Goal: Task Accomplishment & Management: Manage account settings

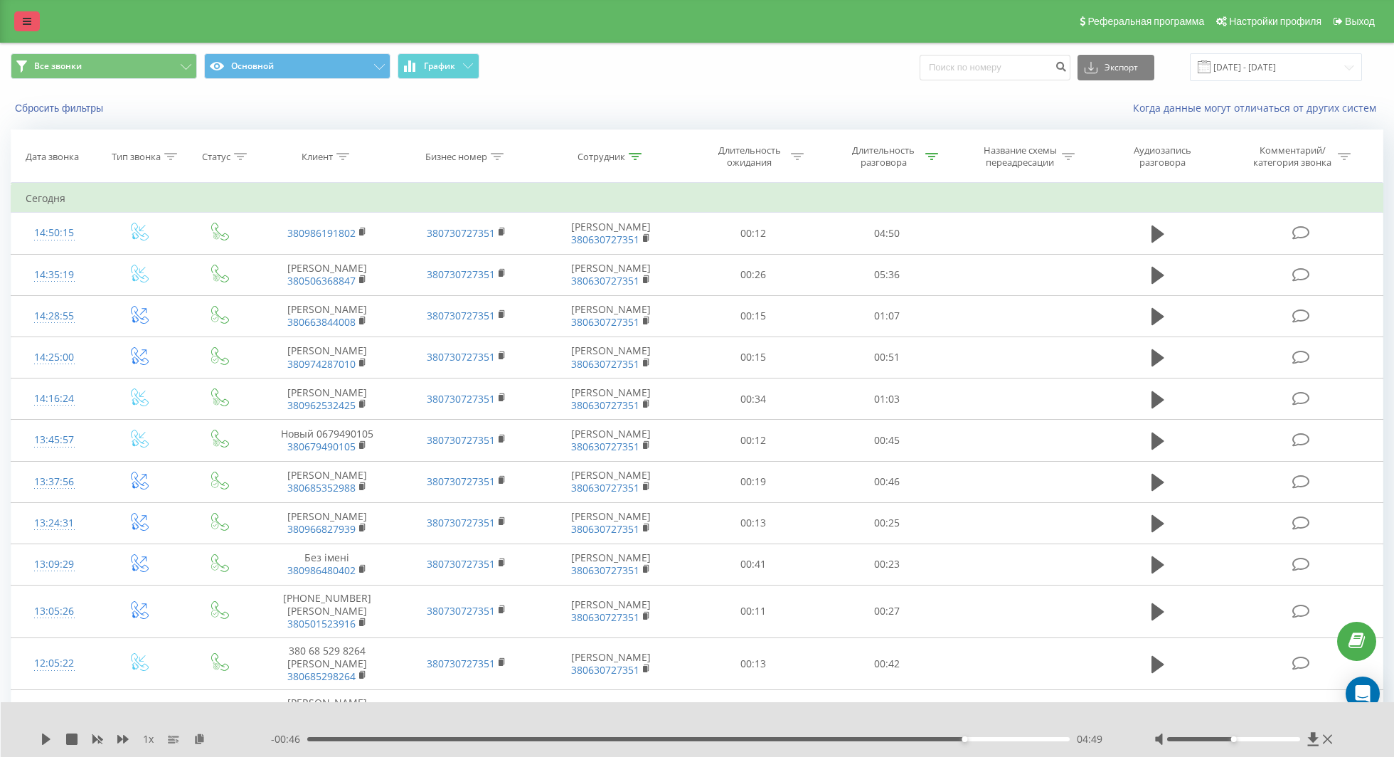
click at [21, 15] on link at bounding box center [27, 21] width 26 height 20
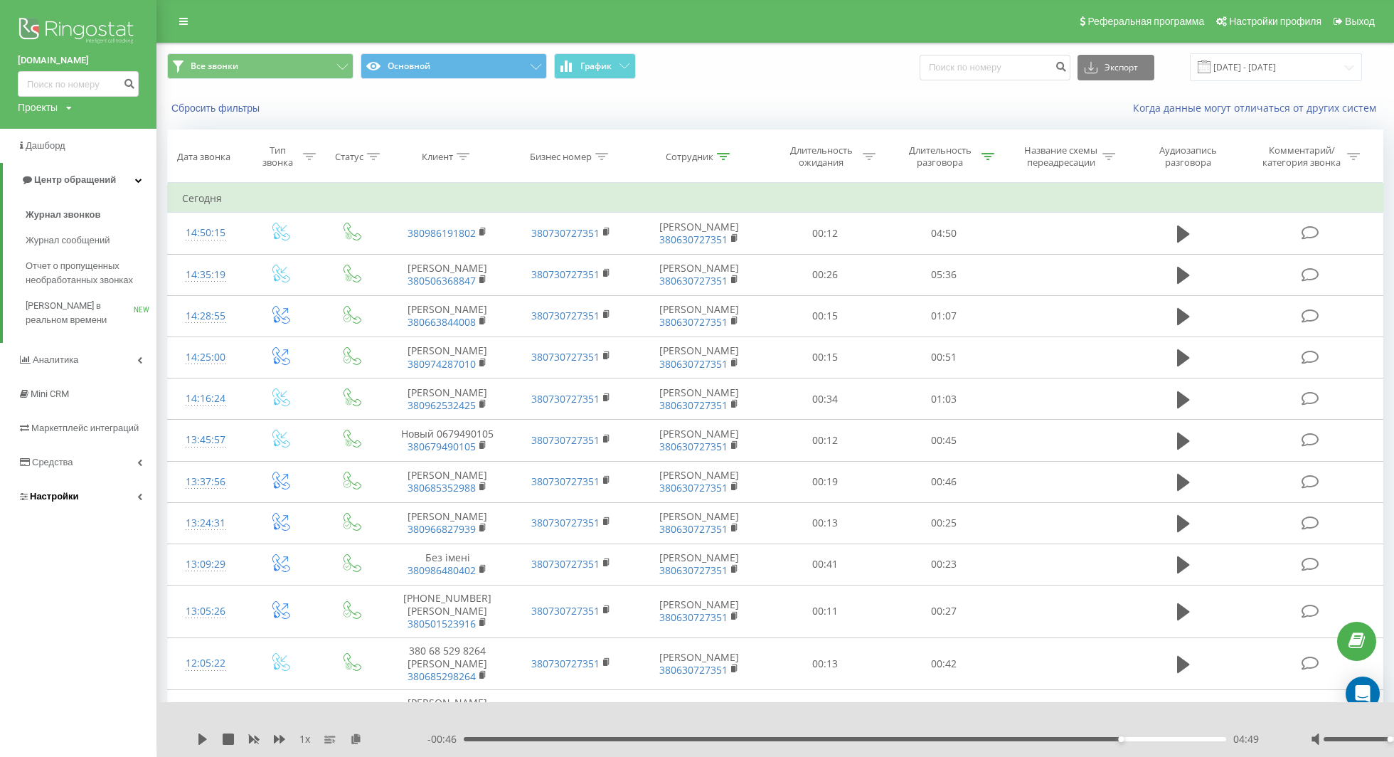
click at [83, 490] on link "Настройки" at bounding box center [78, 497] width 157 height 34
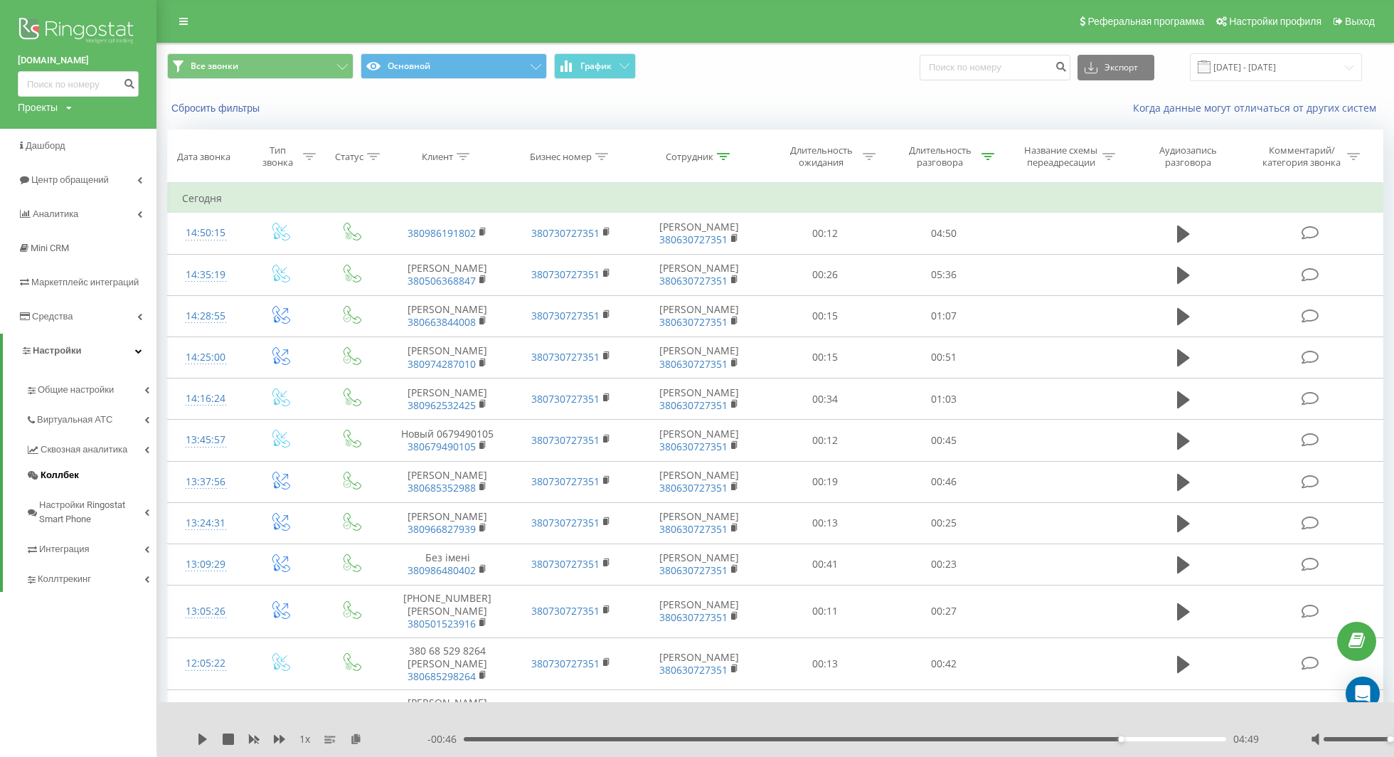
click at [69, 477] on span "Коллбек" at bounding box center [60, 475] width 38 height 14
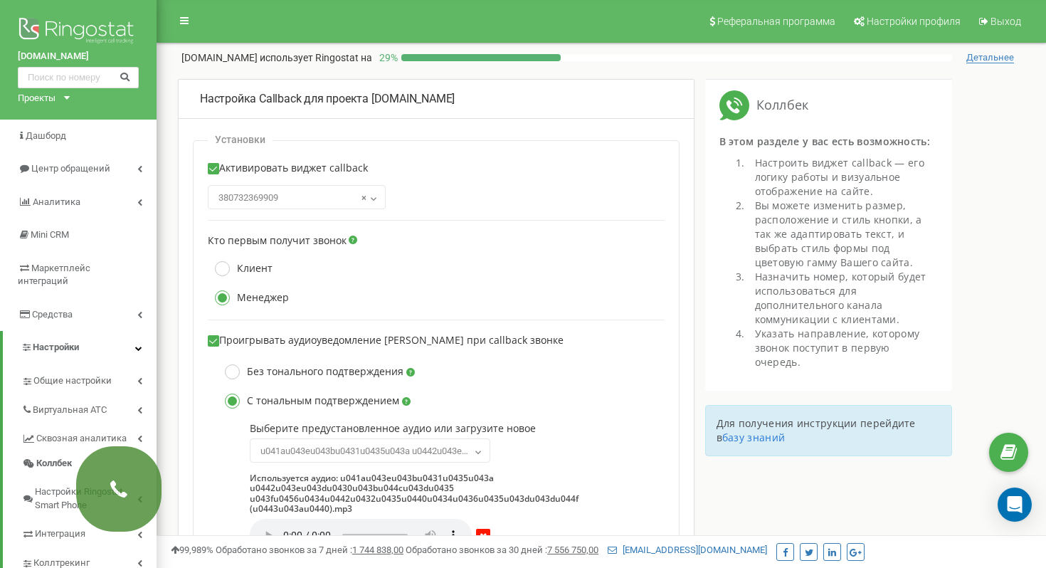
click at [995, 55] on span "Детальнее" at bounding box center [990, 57] width 48 height 11
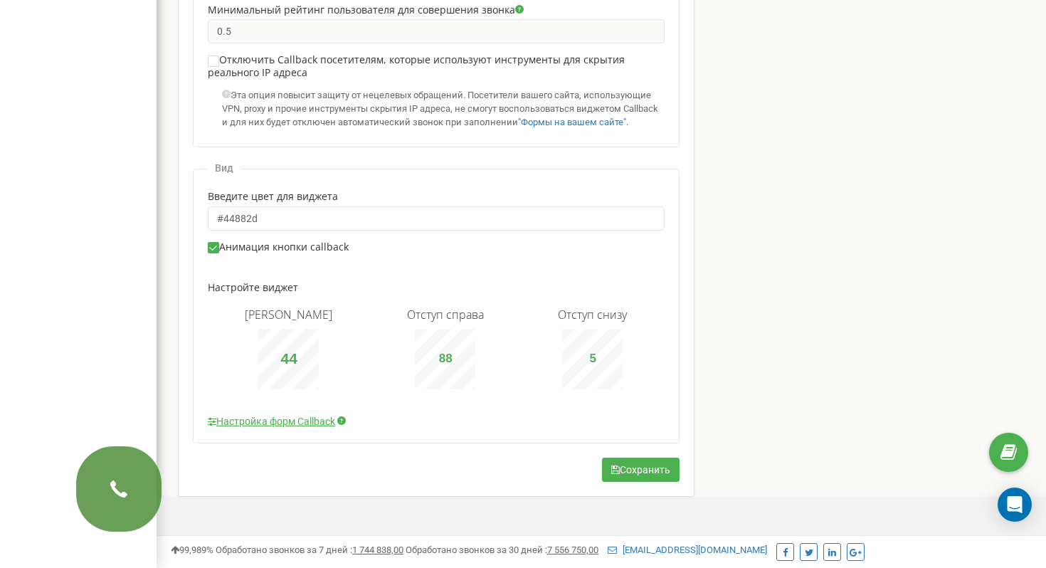
scroll to position [1185, 0]
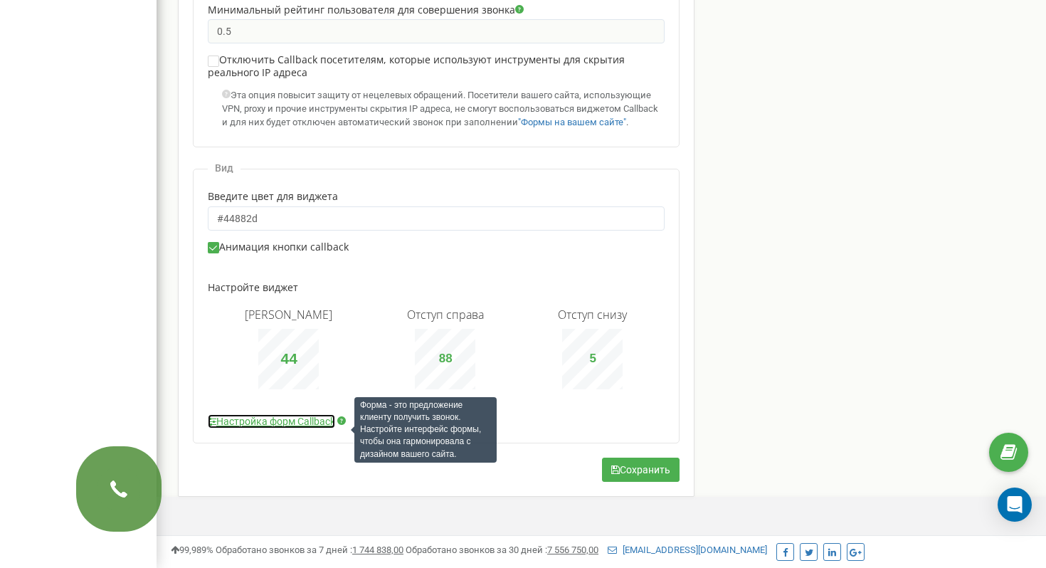
click at [303, 422] on link "Настройка форм Callback" at bounding box center [271, 421] width 127 height 14
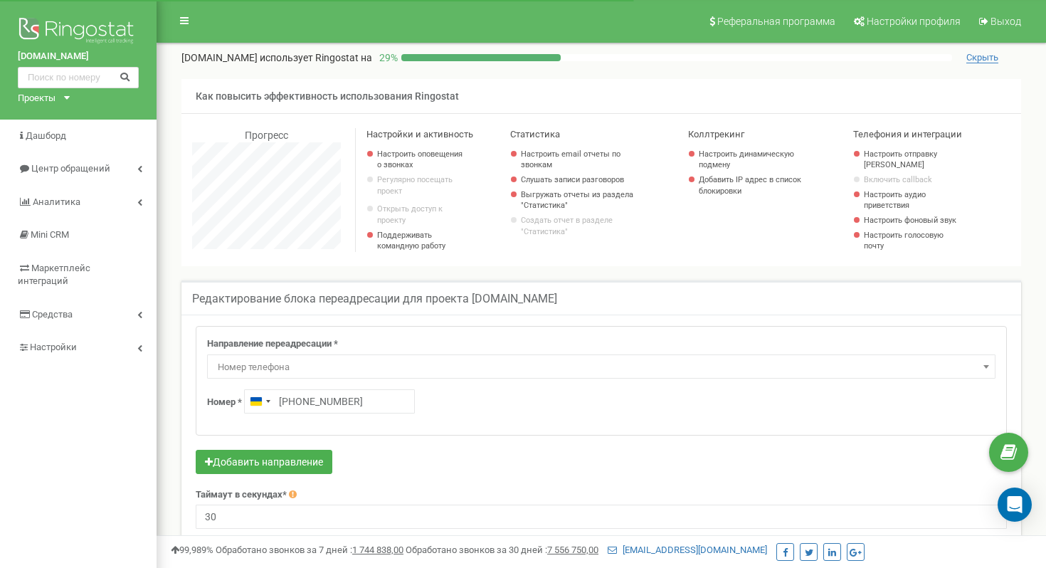
scroll to position [854, 889]
drag, startPoint x: 364, startPoint y: 410, endPoint x: 285, endPoint y: 408, distance: 78.3
click at [285, 408] on input "+380632367877" at bounding box center [329, 401] width 171 height 24
click at [308, 408] on input "+380632367877" at bounding box center [329, 401] width 171 height 24
drag, startPoint x: 313, startPoint y: 410, endPoint x: 378, endPoint y: 410, distance: 64.7
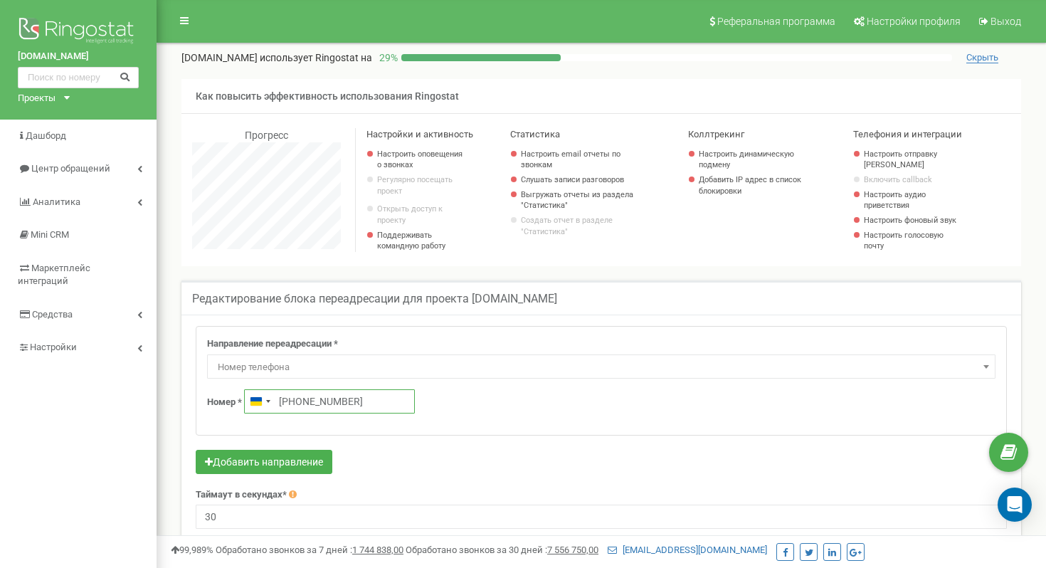
click at [378, 410] on input "+380632367877" at bounding box center [329, 401] width 171 height 24
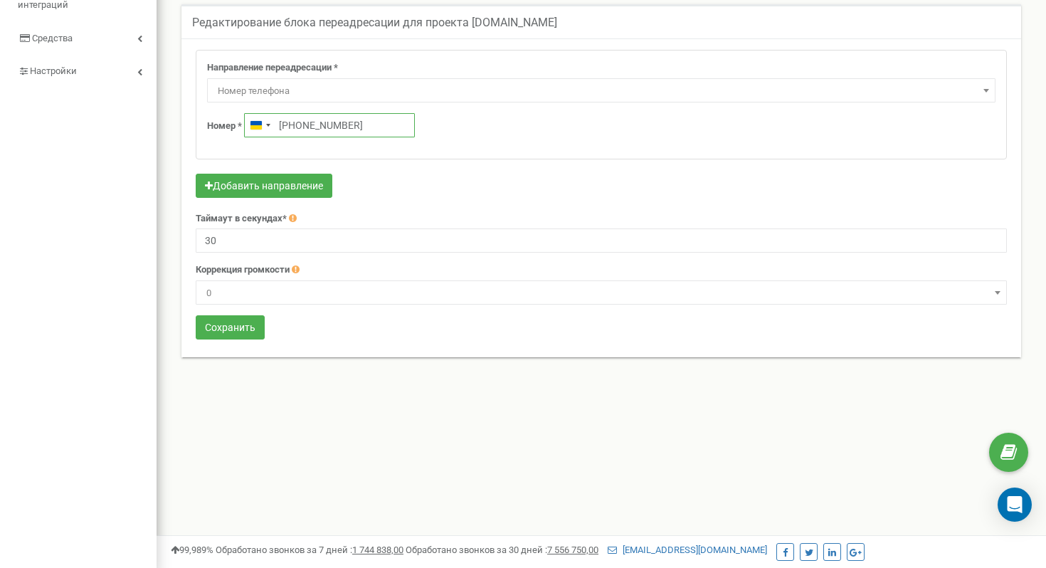
scroll to position [286, 0]
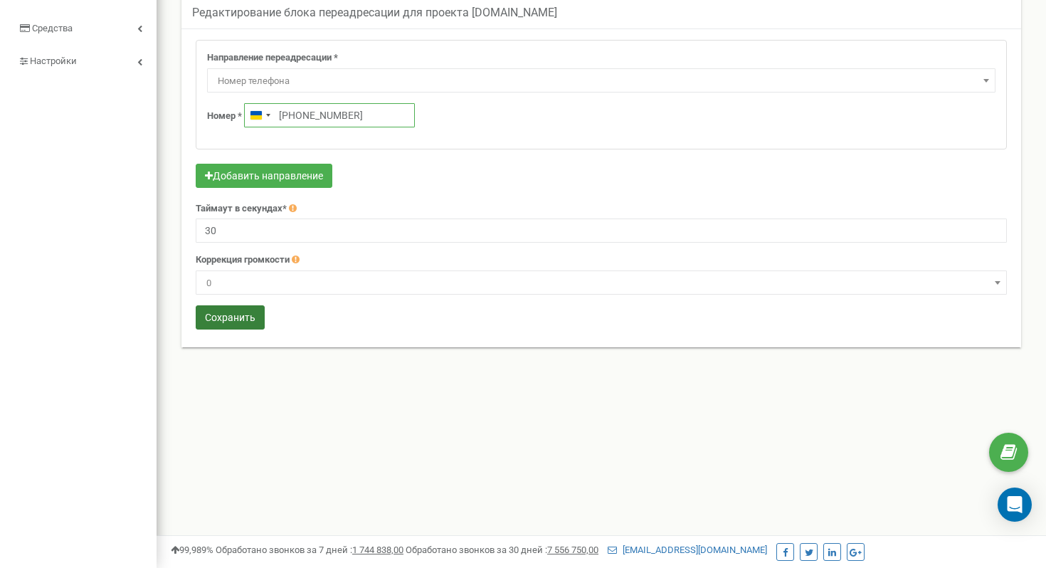
type input "+380 63 072 7350"
click at [239, 321] on button "Сохранить" at bounding box center [230, 317] width 69 height 24
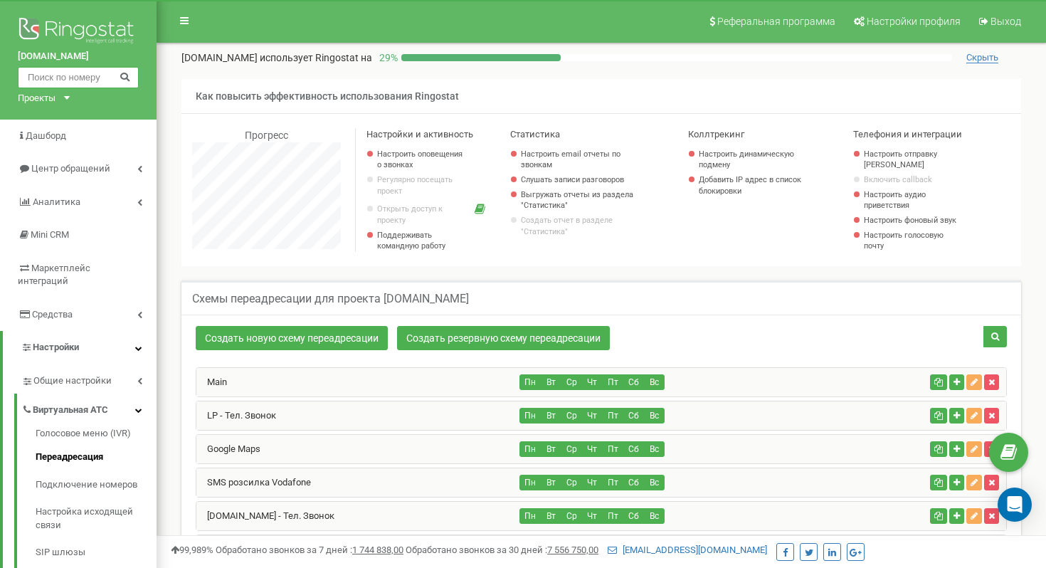
click at [85, 78] on input "text" at bounding box center [78, 77] width 121 height 21
click at [271, 393] on div "Main" at bounding box center [358, 382] width 324 height 28
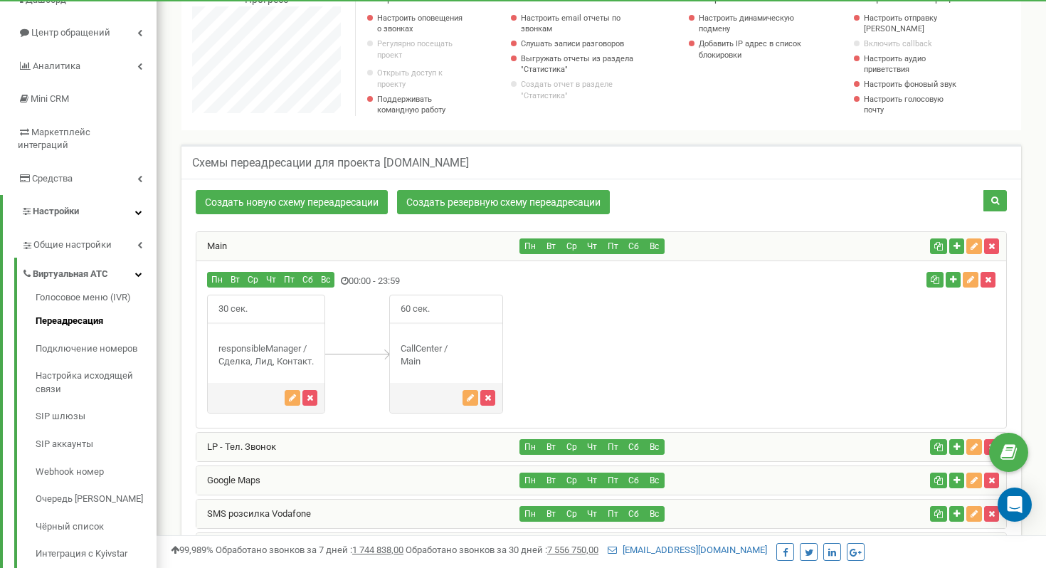
scroll to position [163, 0]
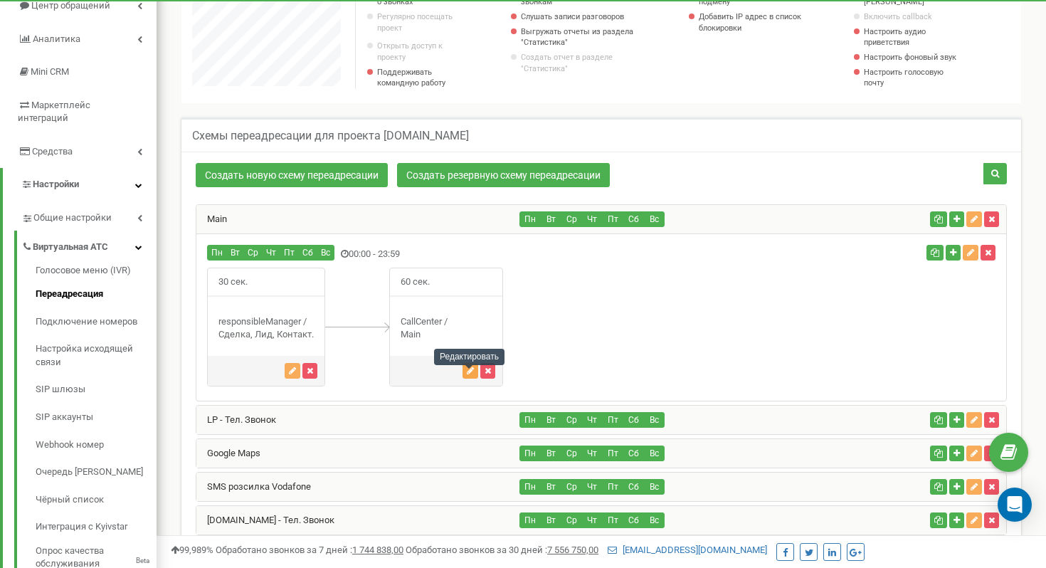
click at [466, 378] on button "button" at bounding box center [470, 371] width 16 height 16
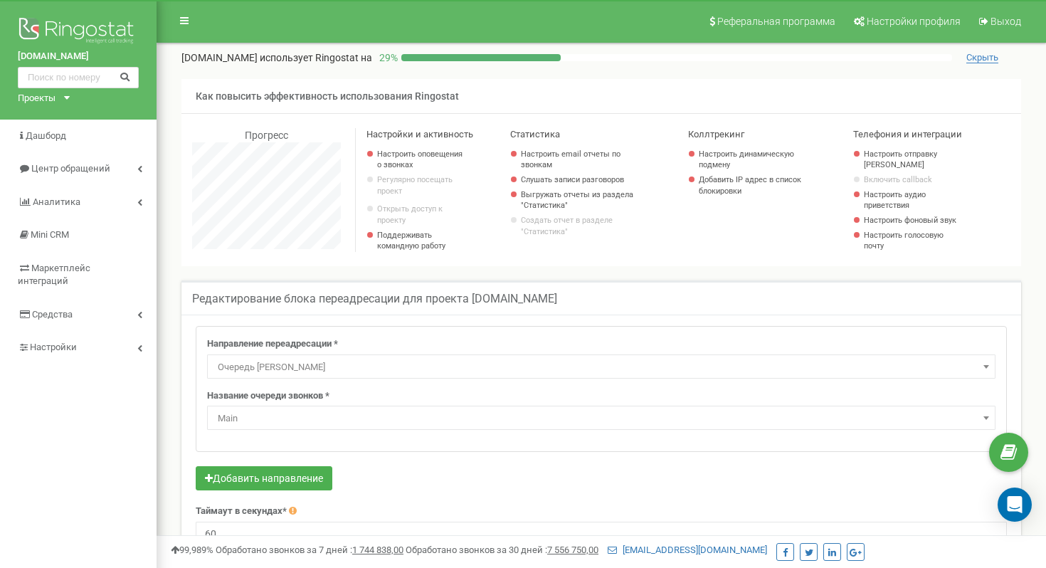
select select "CallCenter"
click at [111, 331] on link "Настройки" at bounding box center [78, 347] width 157 height 33
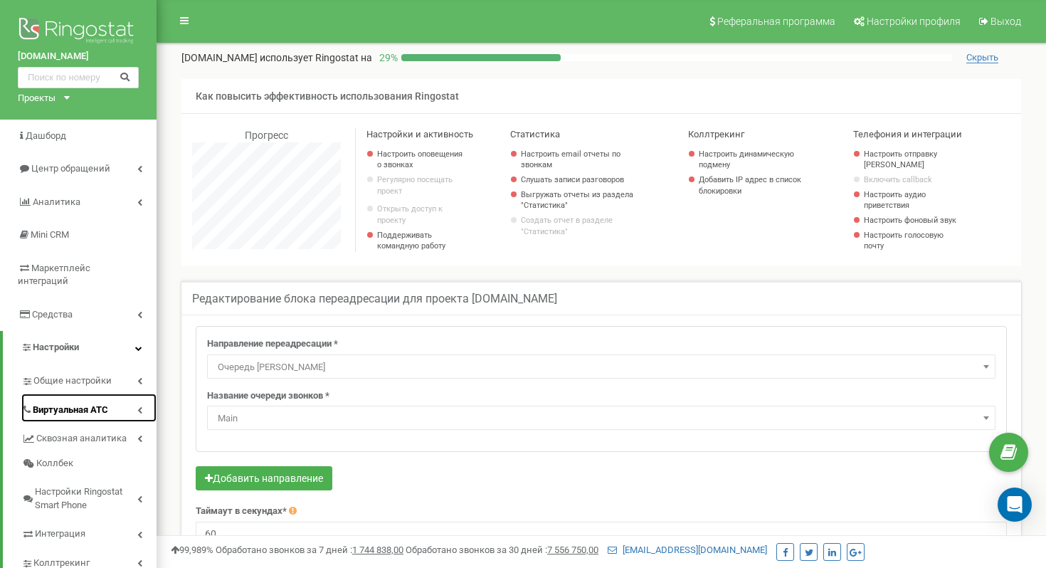
click at [102, 403] on link "Виртуальная АТС" at bounding box center [88, 407] width 135 height 29
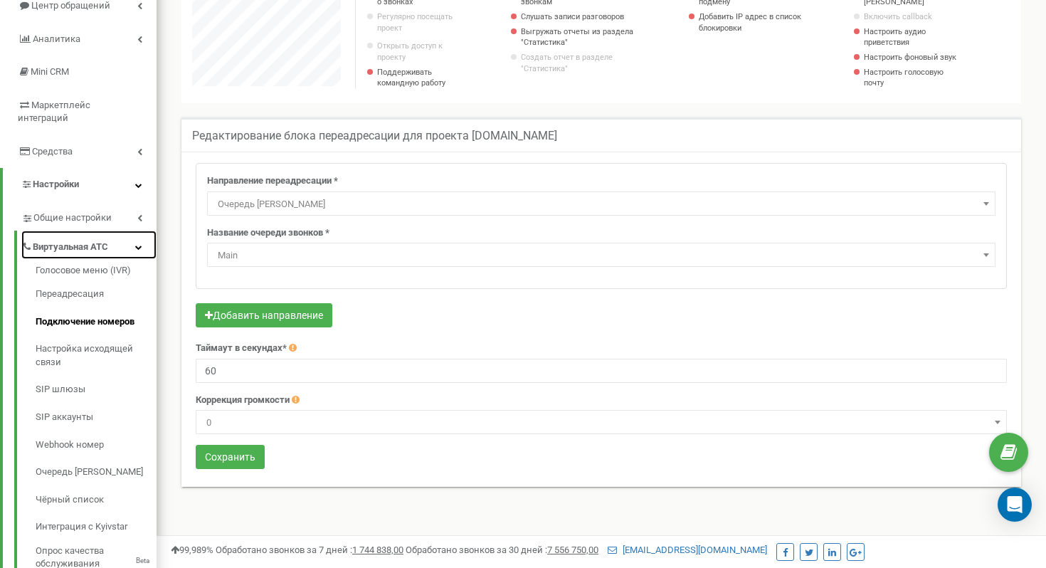
scroll to position [189, 0]
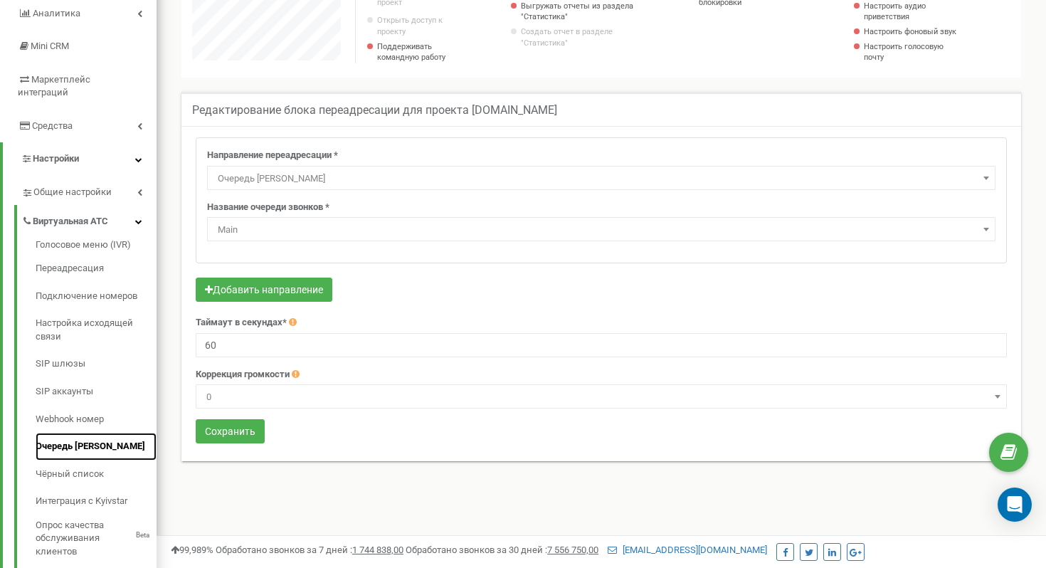
click at [95, 433] on link "Очередь [PERSON_NAME]" at bounding box center [96, 447] width 121 height 28
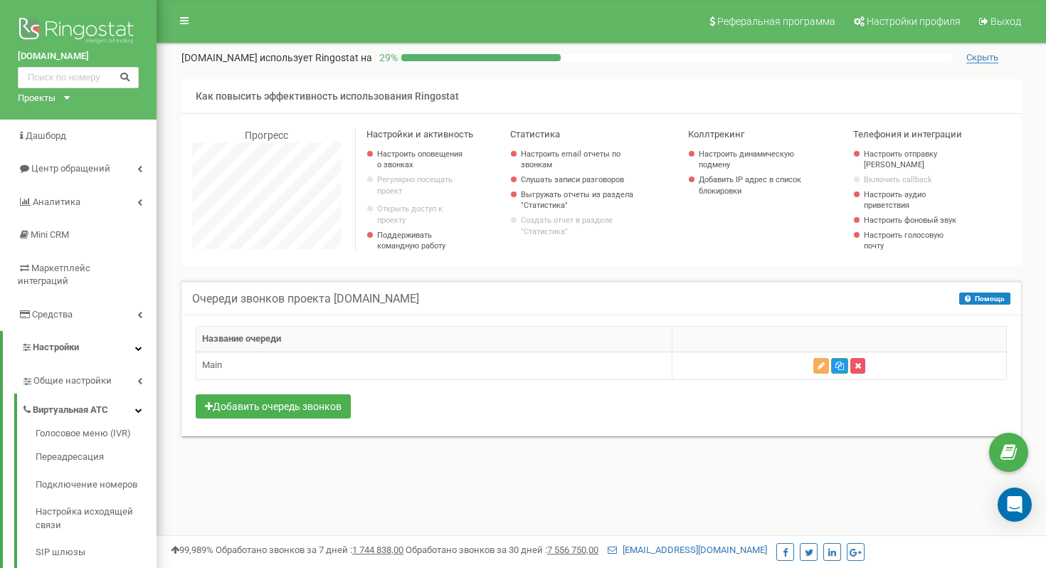
scroll to position [854, 889]
click at [821, 370] on icon "button" at bounding box center [820, 365] width 7 height 9
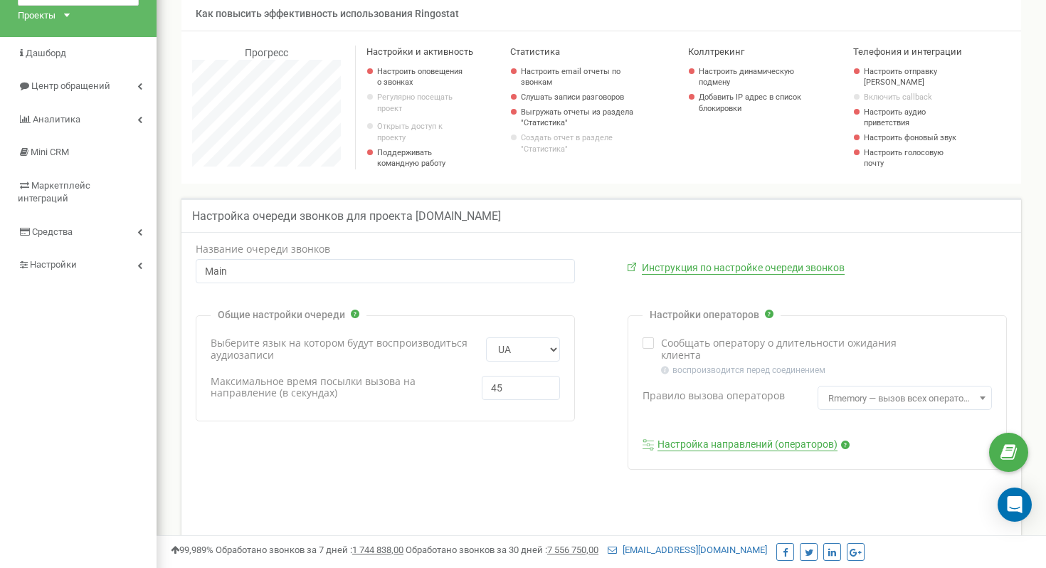
scroll to position [100, 0]
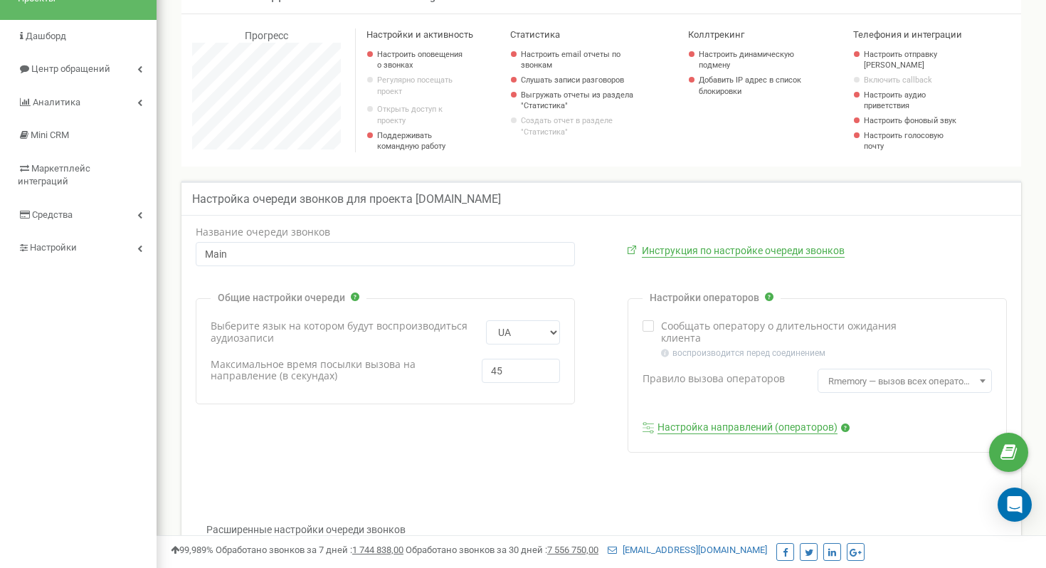
click at [687, 434] on link "Настройка направлений (операторов)" at bounding box center [747, 427] width 180 height 13
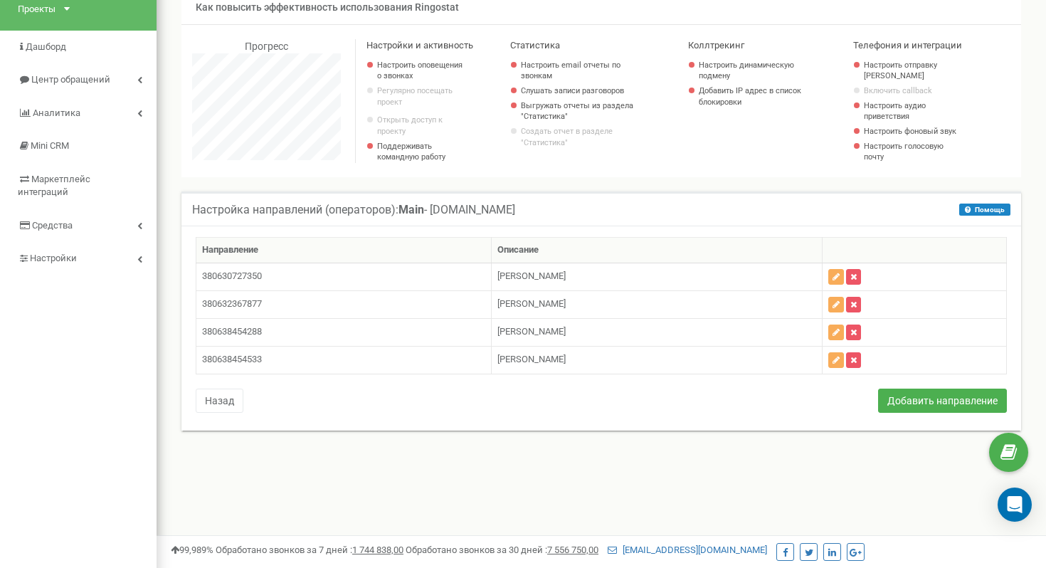
scroll to position [93, 0]
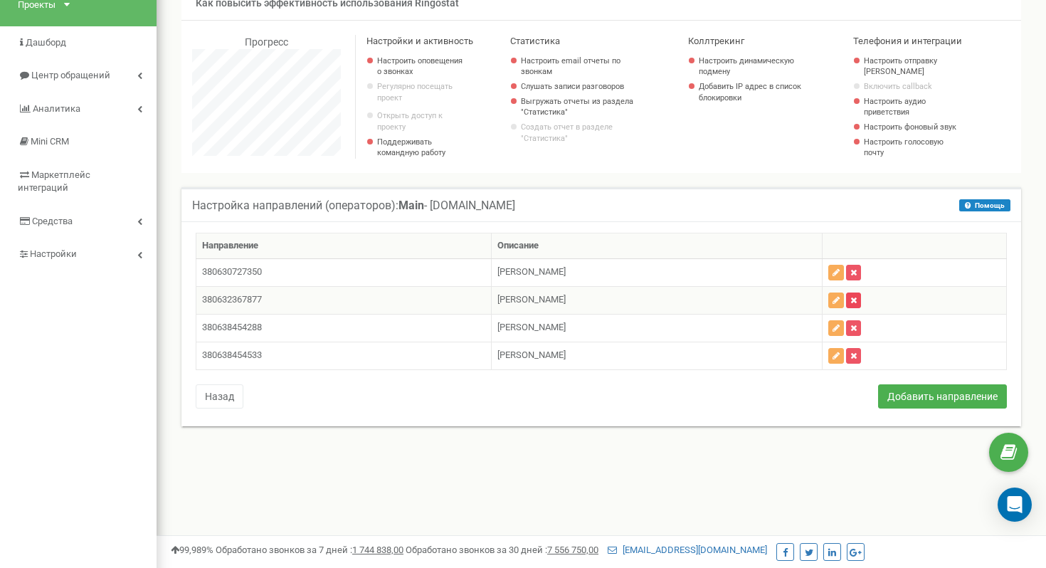
click at [857, 305] on icon "button" at bounding box center [853, 300] width 6 height 9
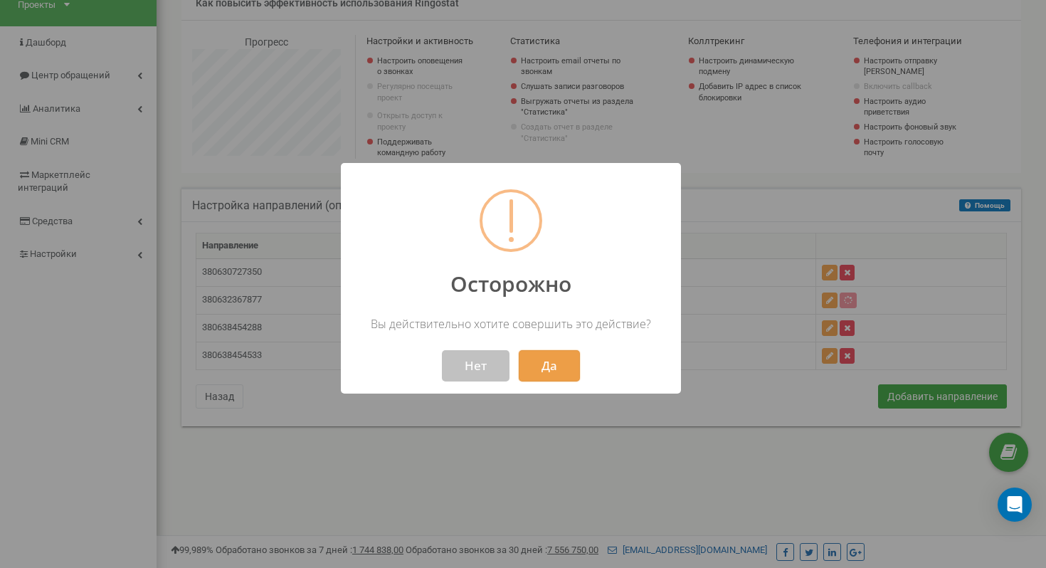
click at [538, 371] on button "Да" at bounding box center [549, 365] width 61 height 31
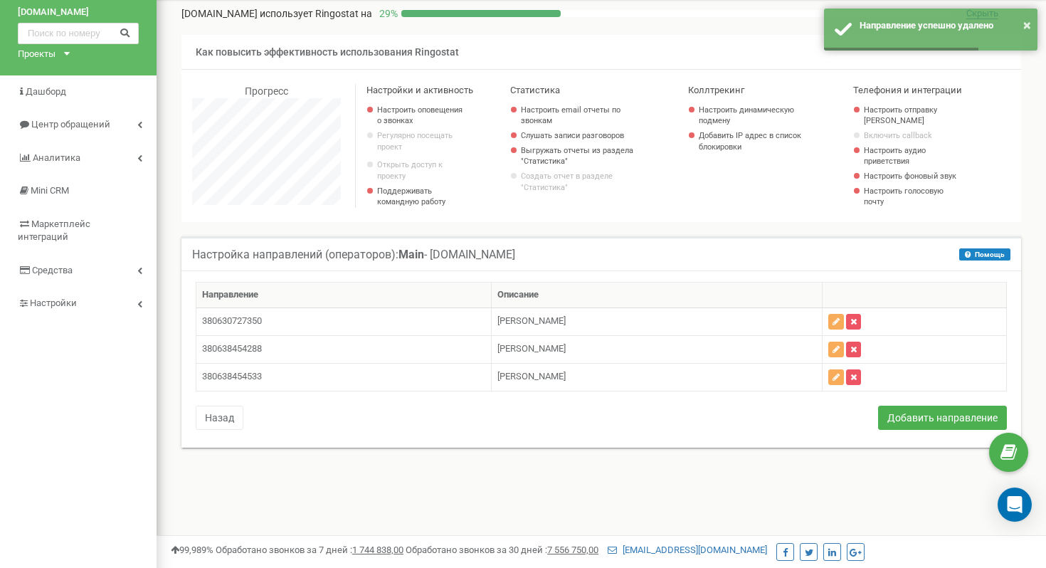
scroll to position [0, 0]
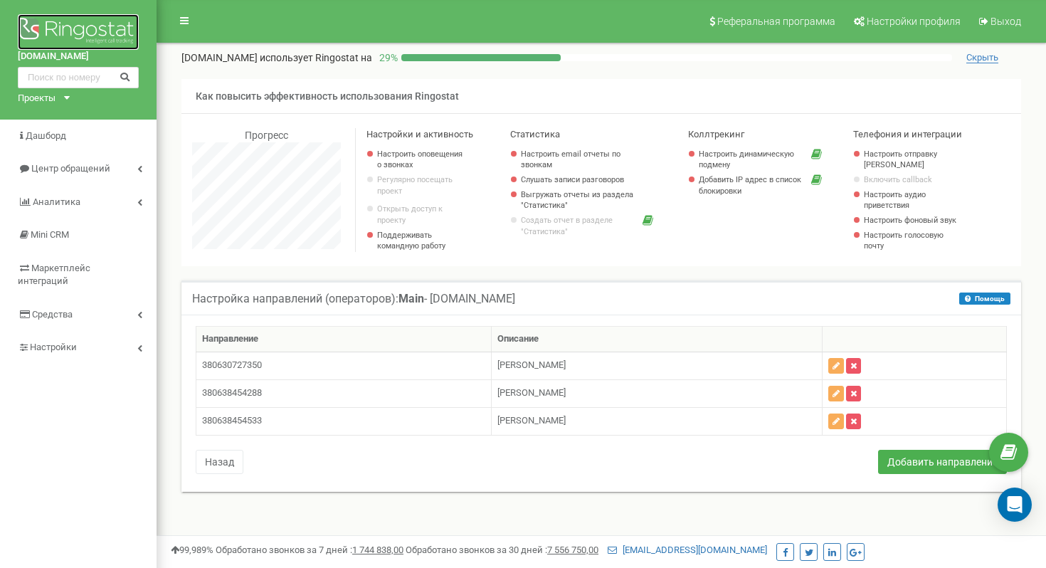
click at [79, 35] on img at bounding box center [78, 32] width 121 height 36
